Goal: Task Accomplishment & Management: Complete application form

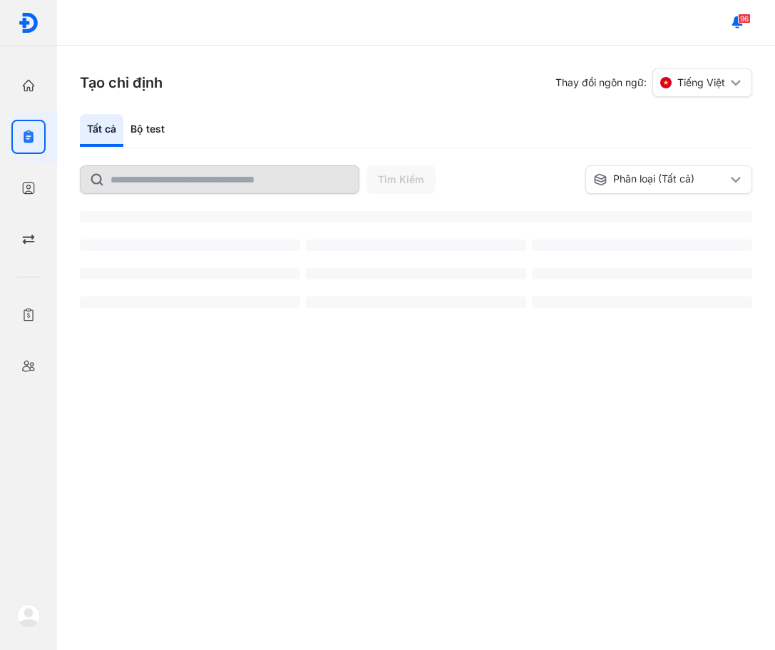
click at [44, 190] on div at bounding box center [28, 188] width 34 height 34
click at [17, 197] on div at bounding box center [28, 188] width 34 height 34
click at [28, 185] on icon "button" at bounding box center [28, 188] width 14 height 14
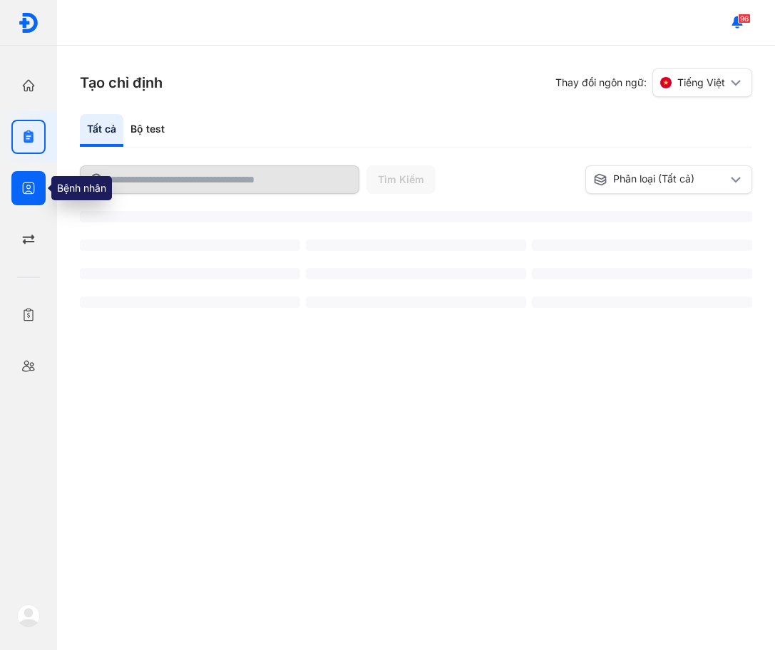
click at [28, 185] on icon "button" at bounding box center [28, 188] width 14 height 14
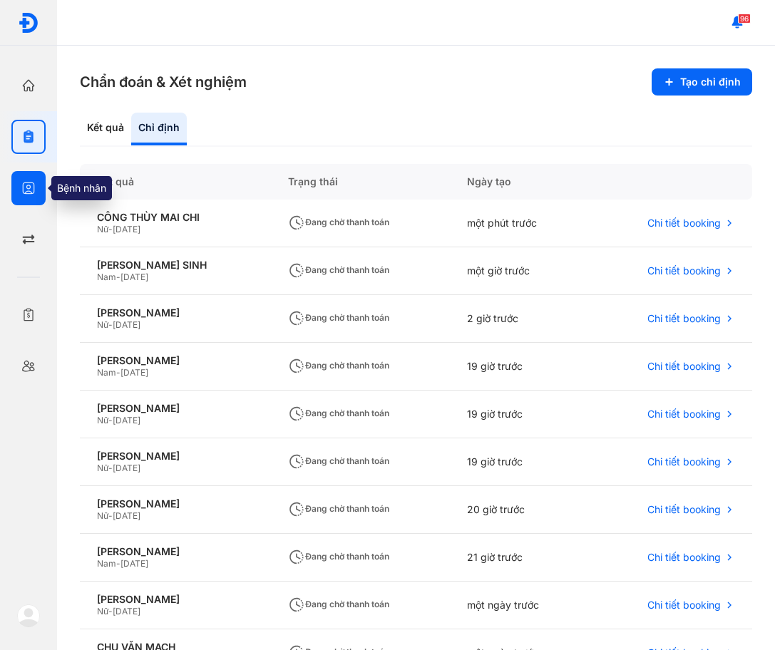
click at [21, 190] on icon "button" at bounding box center [28, 188] width 14 height 14
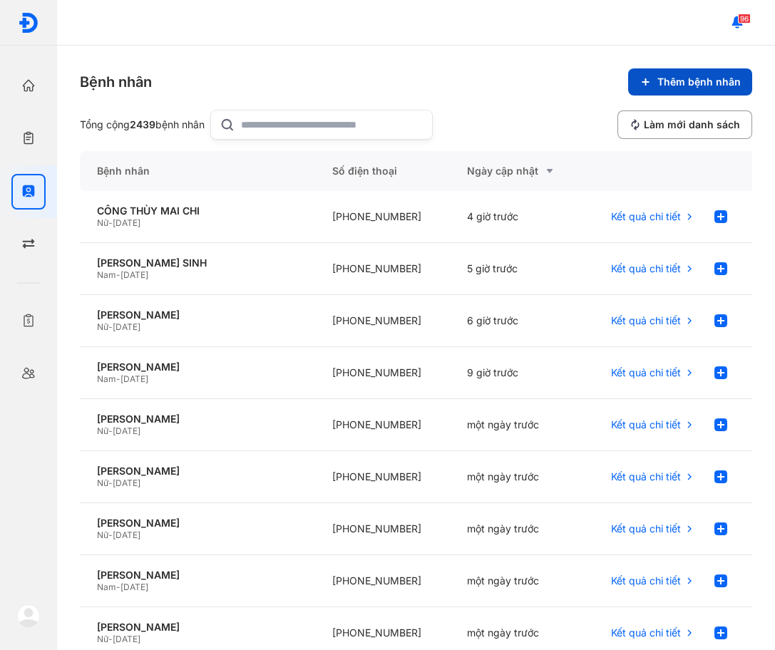
click at [709, 78] on span "Thêm bệnh nhân" at bounding box center [698, 82] width 83 height 13
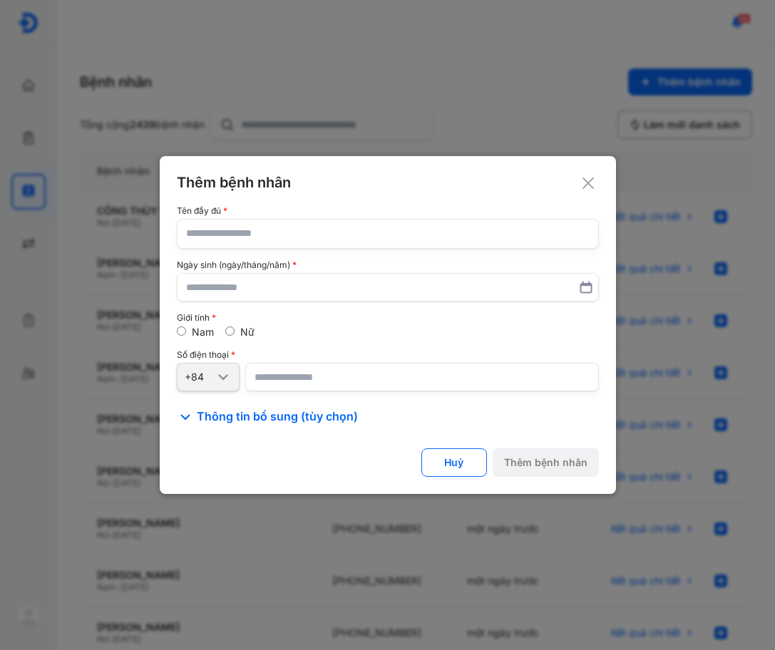
click at [327, 242] on input "text" at bounding box center [387, 233] width 403 height 29
click at [292, 230] on input "text" at bounding box center [387, 233] width 403 height 29
paste input "**********"
type input "**********"
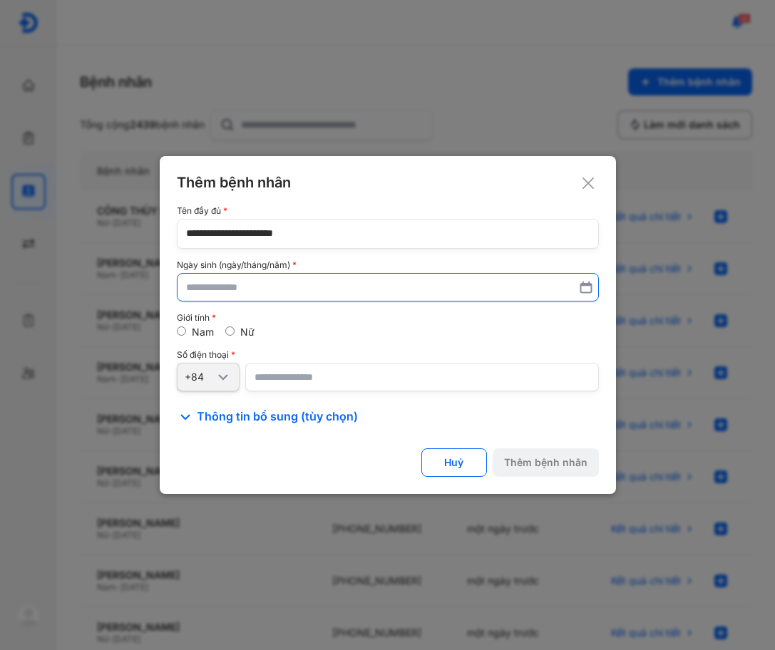
drag, startPoint x: 304, startPoint y: 271, endPoint x: 304, endPoint y: 284, distance: 13.6
click at [304, 275] on div "Ngày sinh (ngày/tháng/năm)" at bounding box center [388, 280] width 422 height 41
click at [304, 285] on input "text" at bounding box center [388, 287] width 402 height 26
type input "**********"
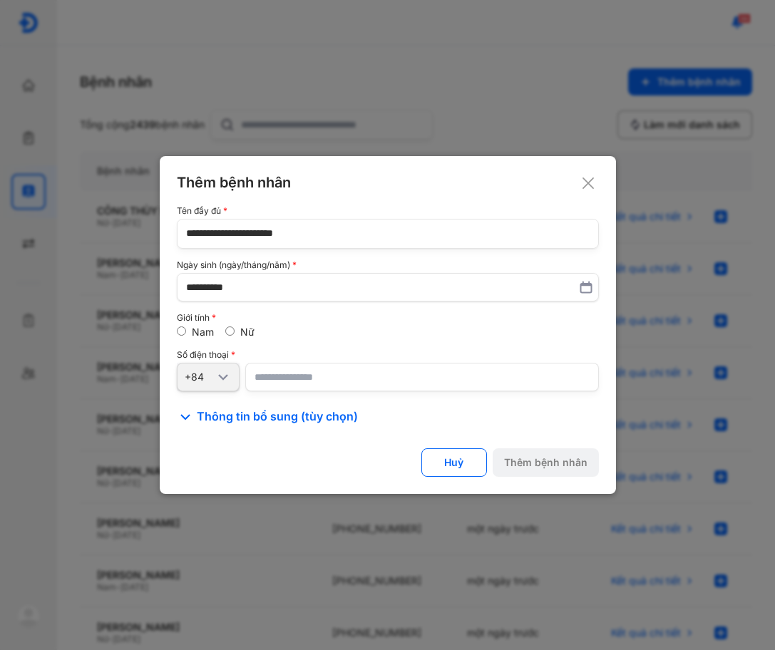
drag, startPoint x: 295, startPoint y: 373, endPoint x: 16, endPoint y: 306, distance: 287.2
click at [295, 374] on input "number" at bounding box center [421, 377] width 353 height 29
click at [405, 367] on input "number" at bounding box center [421, 377] width 353 height 29
paste input "**********"
type input "**********"
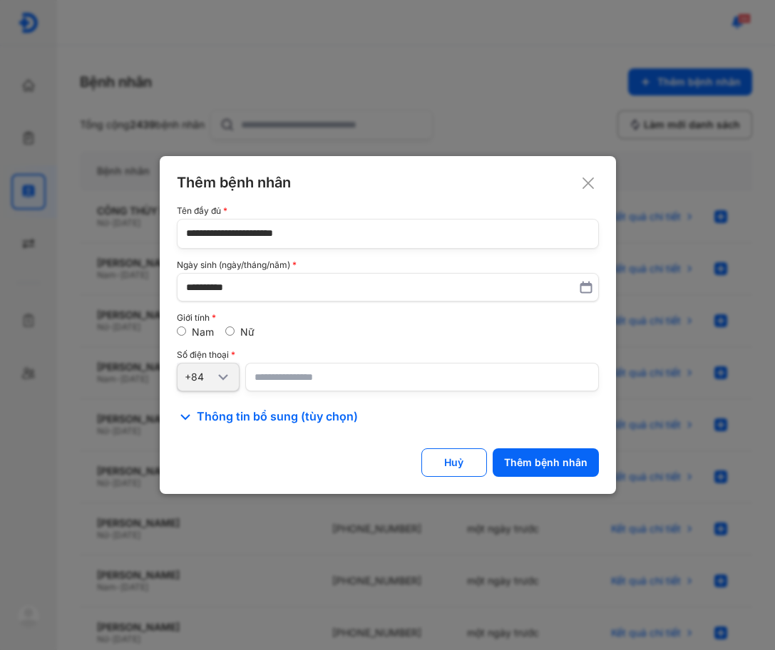
click at [405, 354] on div "Số điện thoại" at bounding box center [388, 355] width 422 height 10
click at [256, 332] on div "Nam Nữ" at bounding box center [388, 332] width 422 height 13
click at [237, 338] on div "Nữ" at bounding box center [239, 332] width 29 height 13
click at [240, 333] on label "Nữ" at bounding box center [247, 332] width 14 height 12
drag, startPoint x: 314, startPoint y: 336, endPoint x: 328, endPoint y: 341, distance: 15.3
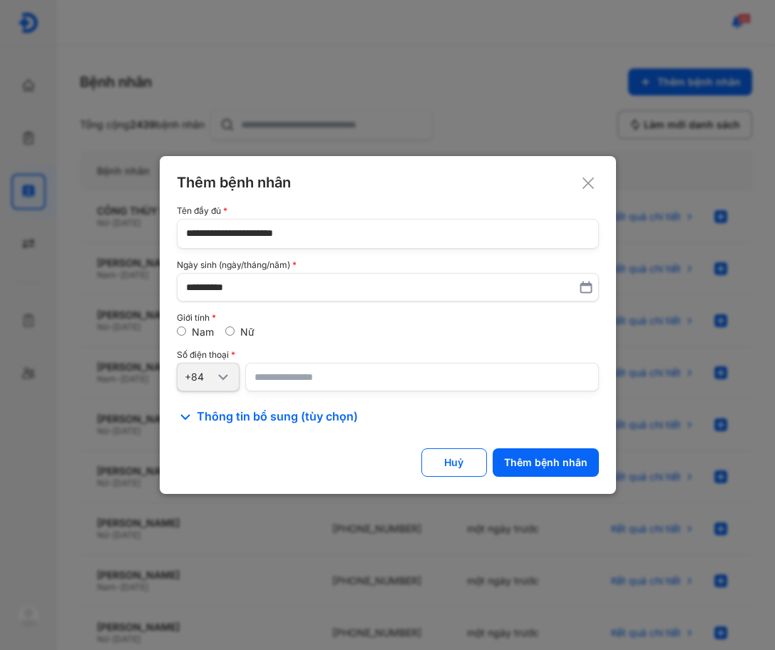
click at [316, 337] on div "Nam Nữ" at bounding box center [388, 332] width 422 height 13
click at [564, 460] on div "Thêm bệnh nhân" at bounding box center [545, 462] width 83 height 13
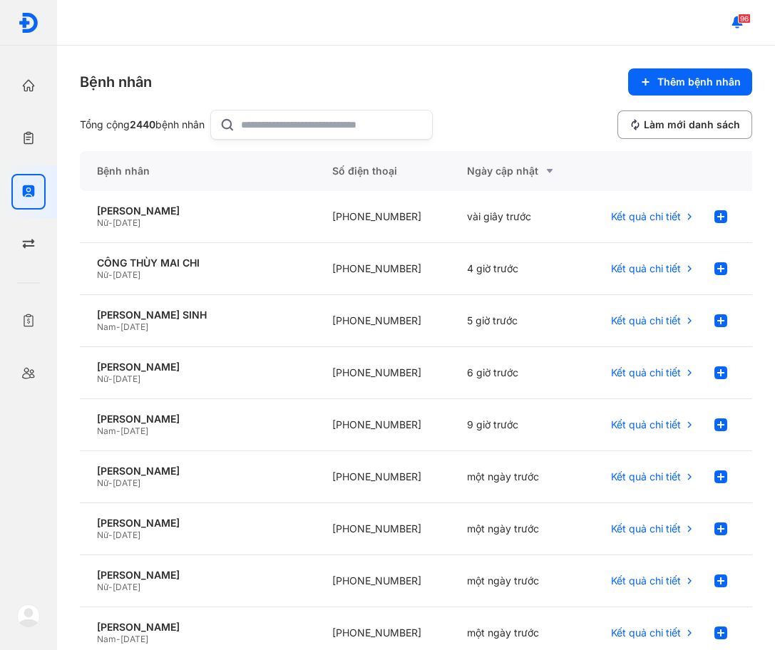
click at [476, 55] on div "Bệnh nhân Thêm bệnh nhân Tổng cộng 2440 bệnh nhân Làm mới danh sách Bệnh nhân S…" at bounding box center [416, 348] width 718 height 604
click at [714, 213] on use at bounding box center [720, 216] width 13 height 13
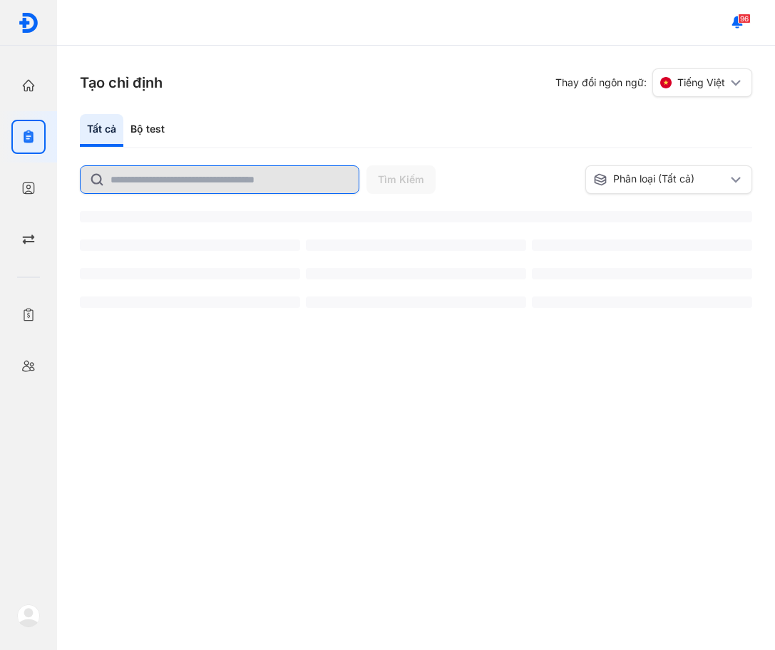
click at [168, 182] on input "text" at bounding box center [229, 179] width 239 height 27
click at [168, 182] on input "text" at bounding box center [229, 179] width 239 height 26
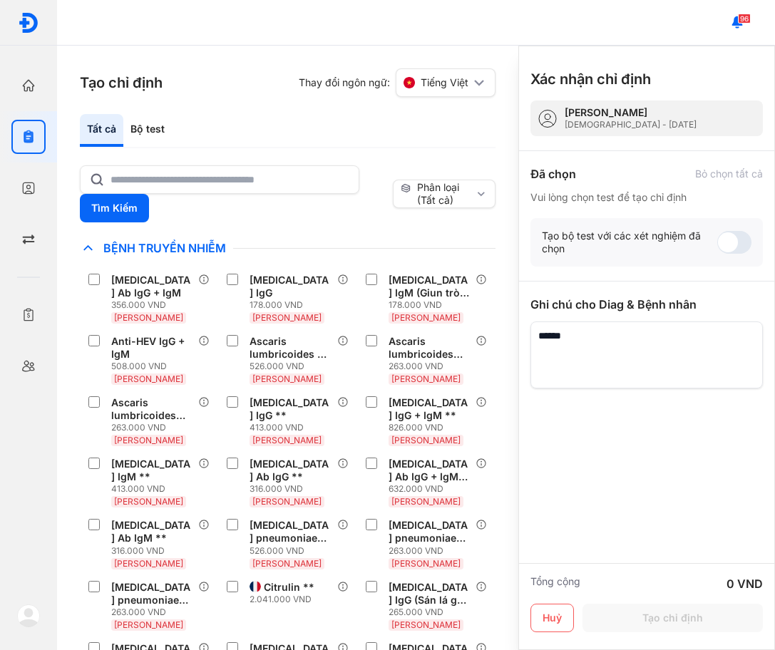
click at [255, 135] on div "Tất cả Bộ test" at bounding box center [287, 131] width 415 height 34
click at [388, 130] on div "Tất cả Bộ test" at bounding box center [287, 131] width 415 height 34
click at [293, 175] on input "text" at bounding box center [230, 180] width 238 height 26
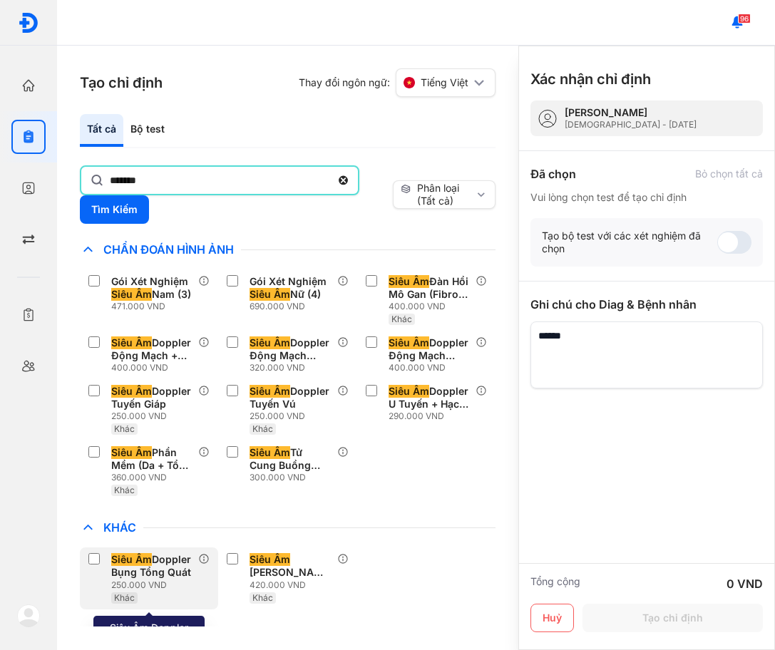
click at [135, 579] on div "250.000 VND" at bounding box center [154, 584] width 87 height 11
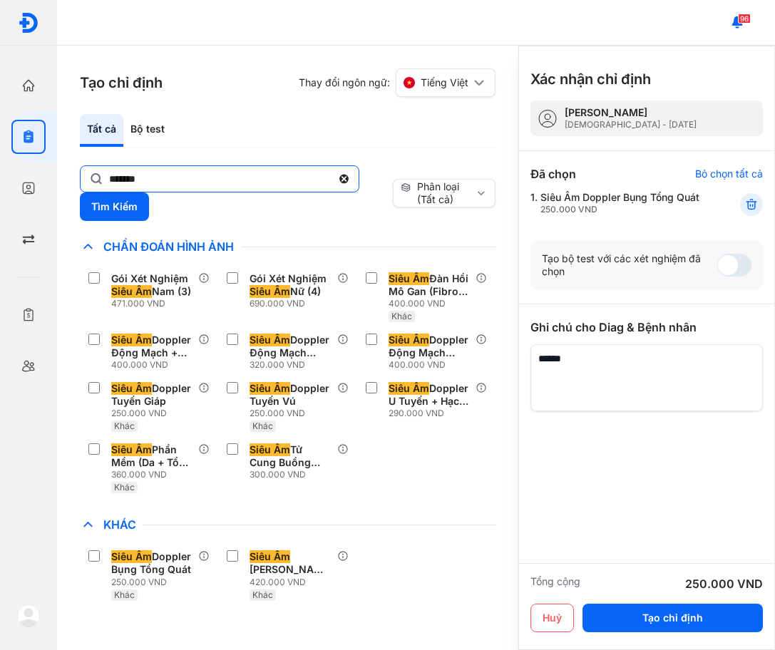
click at [176, 179] on input "*******" at bounding box center [220, 179] width 222 height 26
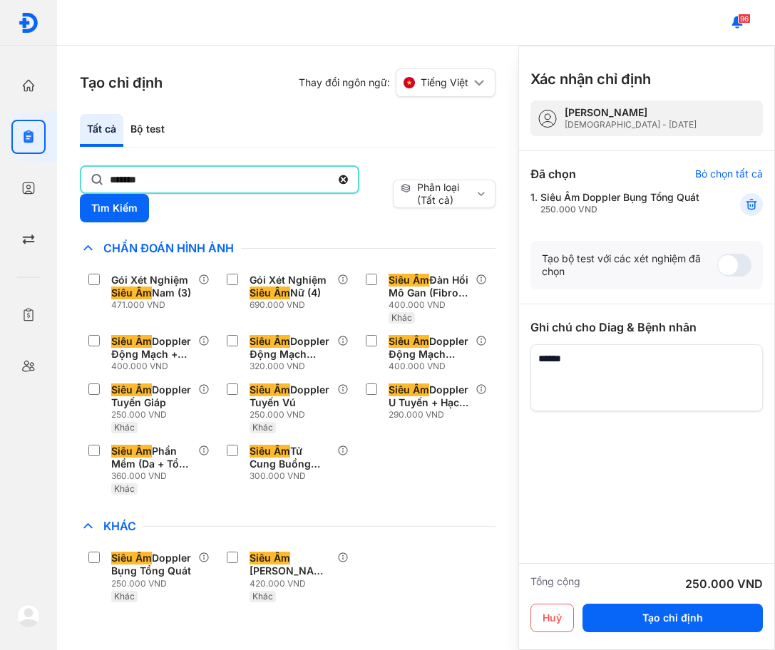
click at [176, 179] on input "*******" at bounding box center [220, 180] width 221 height 26
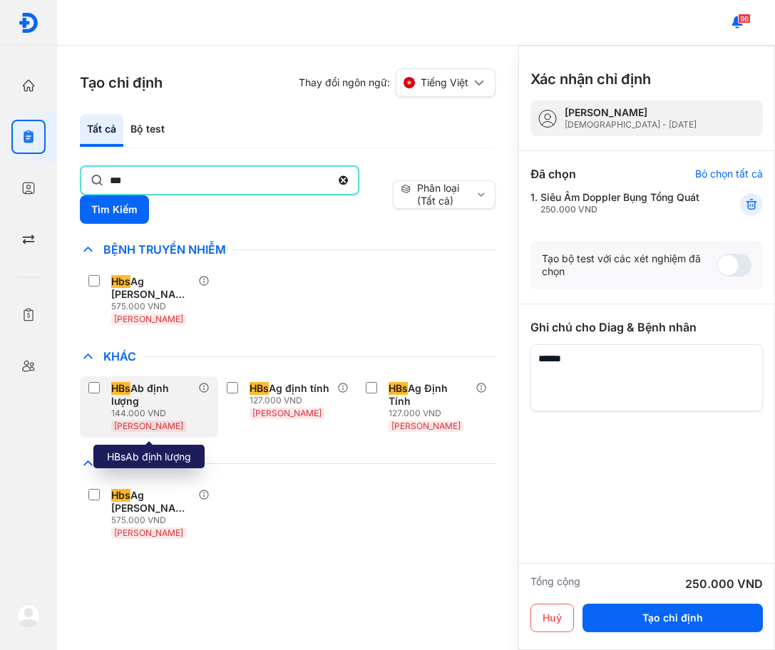
click at [130, 400] on div "HBs Ab định lượng" at bounding box center [151, 395] width 81 height 26
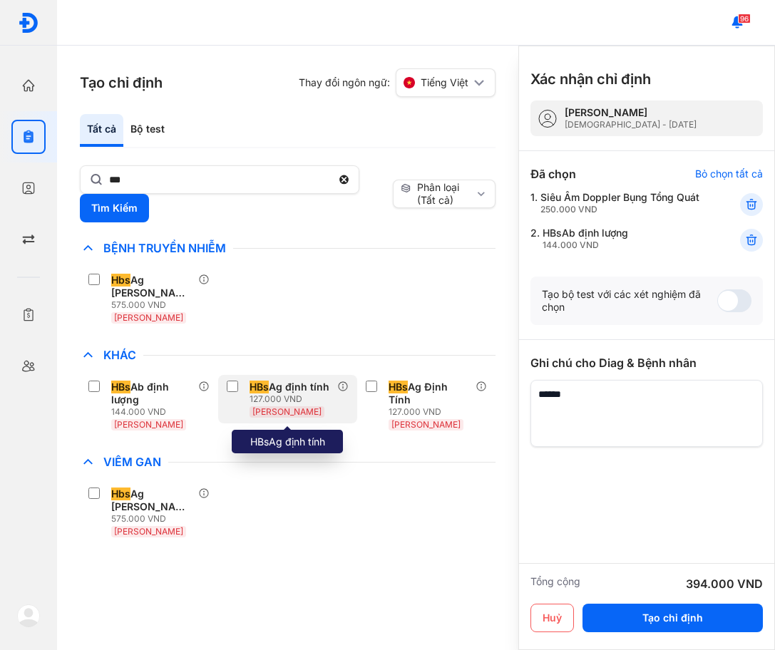
click at [316, 392] on div "HBs Ag định tính" at bounding box center [289, 387] width 80 height 13
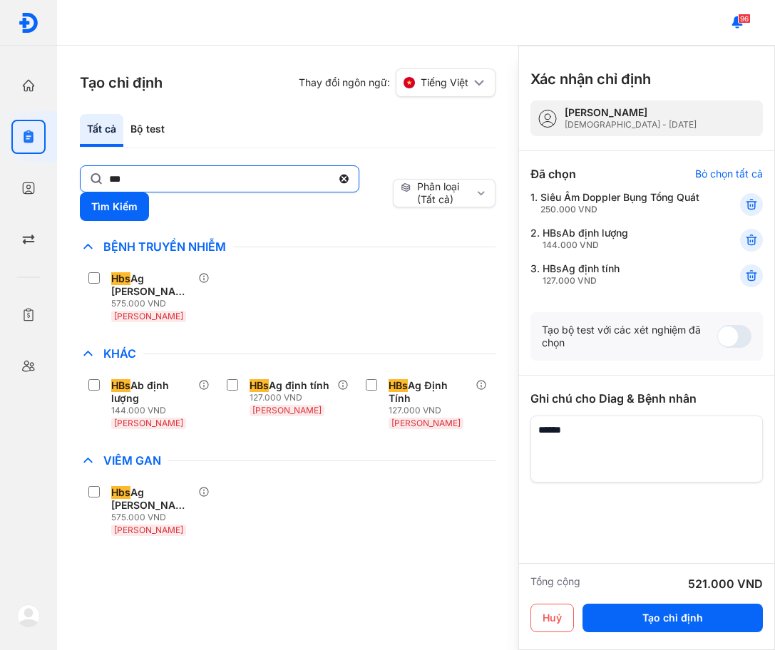
click at [219, 185] on input "***" at bounding box center [220, 179] width 222 height 26
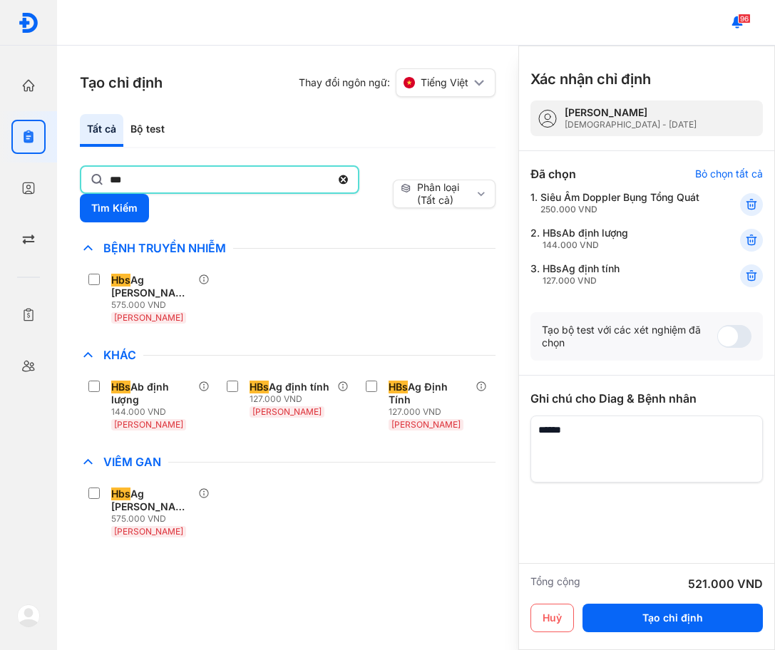
click at [219, 185] on input "***" at bounding box center [220, 180] width 221 height 26
type input "***"
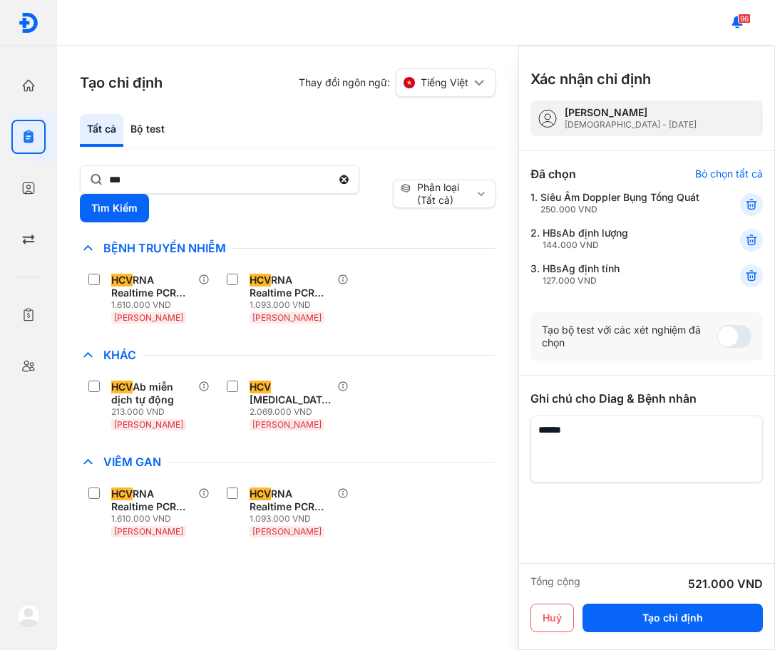
click at [450, 360] on div "Khác" at bounding box center [287, 354] width 415 height 17
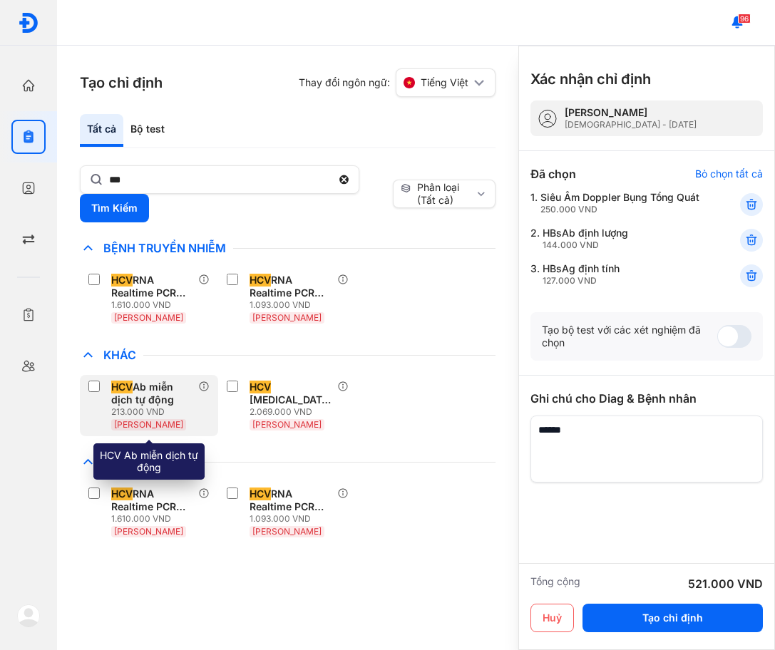
click at [194, 394] on div "HCV Ab miễn dịch tự động 213.000 VND Huyết Thanh" at bounding box center [154, 406] width 87 height 50
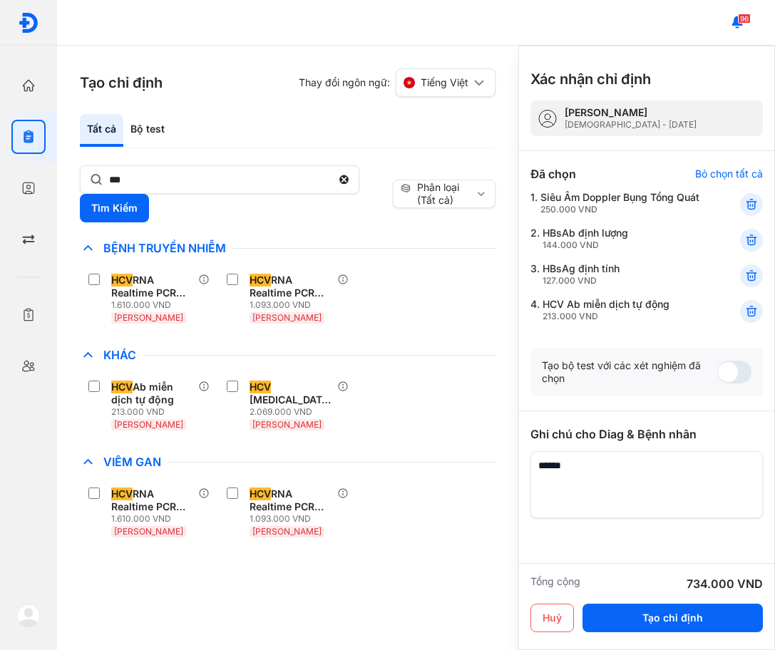
click at [0, 0] on div "Khác HCV Ab miễn dịch tự động 213.000 VND Huyết Thanh HCV Genotype Taqman (Real…" at bounding box center [0, 0] width 0 height 0
click at [697, 608] on button "Tạo chỉ định" at bounding box center [672, 618] width 180 height 29
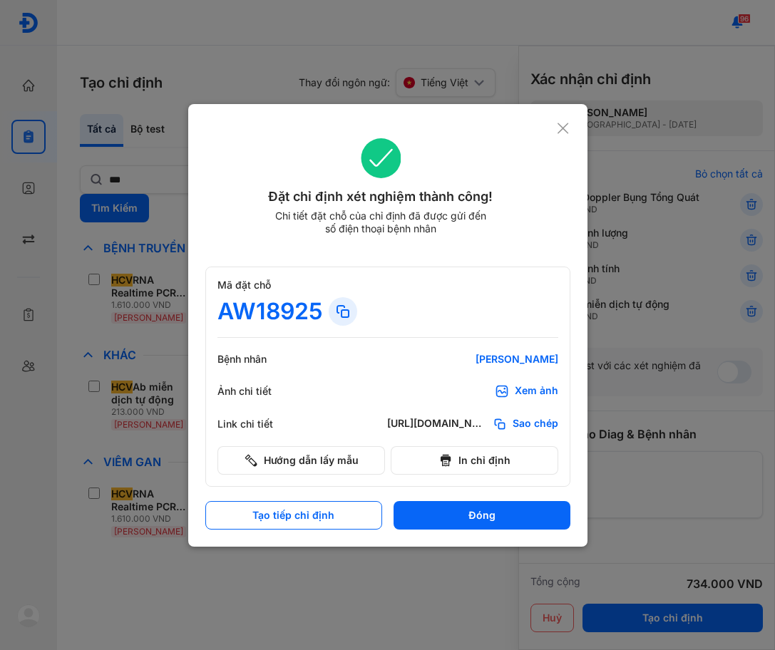
click at [357, 311] on div "AW18925" at bounding box center [387, 311] width 341 height 29
click at [329, 316] on div at bounding box center [342, 311] width 29 height 29
click at [337, 315] on icon at bounding box center [342, 311] width 17 height 17
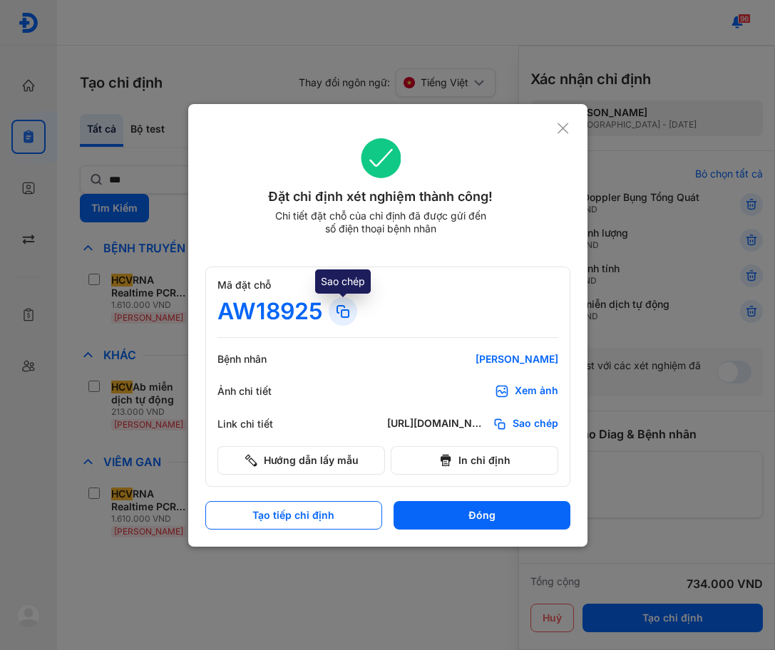
click at [341, 308] on icon at bounding box center [342, 311] width 17 height 17
drag, startPoint x: 498, startPoint y: 288, endPoint x: 403, endPoint y: 313, distance: 98.7
click at [490, 291] on div "Mã đặt chỗ" at bounding box center [387, 285] width 341 height 13
click at [347, 314] on icon at bounding box center [342, 311] width 17 height 17
